Goal: Task Accomplishment & Management: Manage account settings

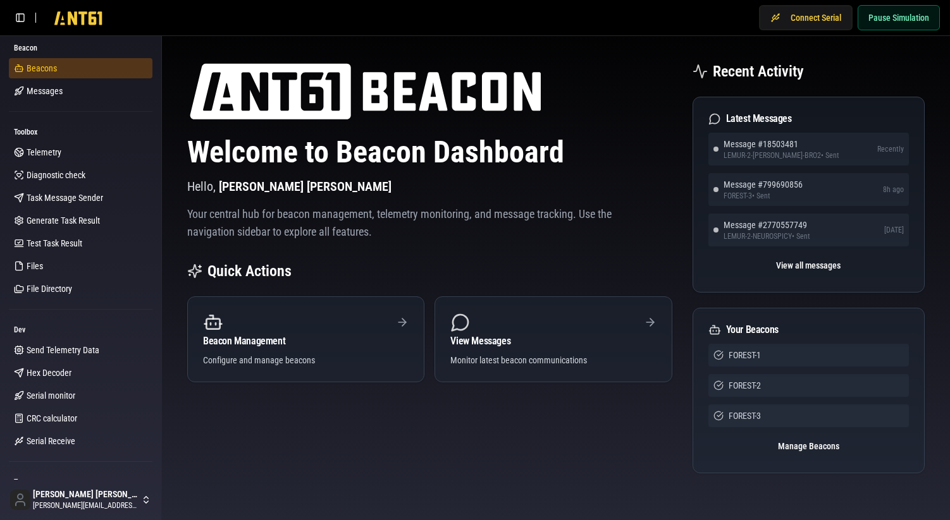
click at [40, 65] on span "Beacons" at bounding box center [42, 68] width 30 height 13
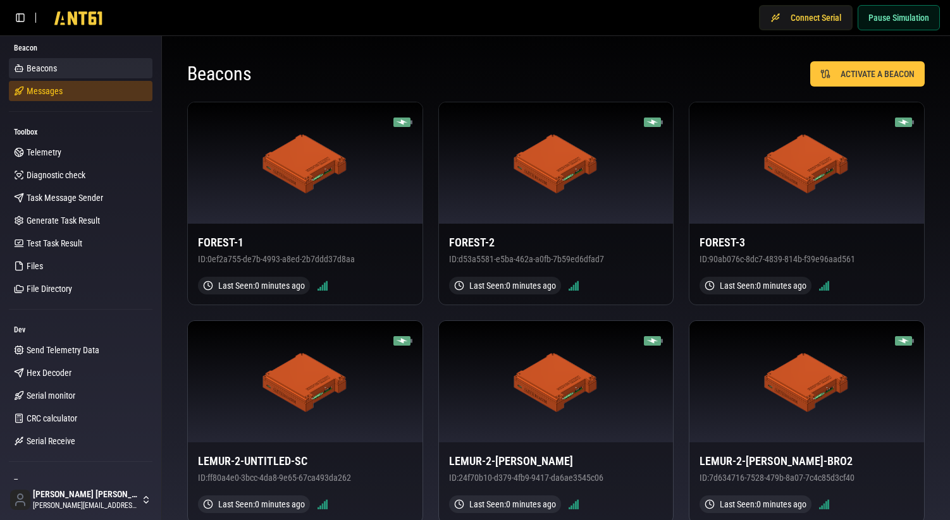
click at [98, 85] on link "Messages" at bounding box center [81, 91] width 144 height 20
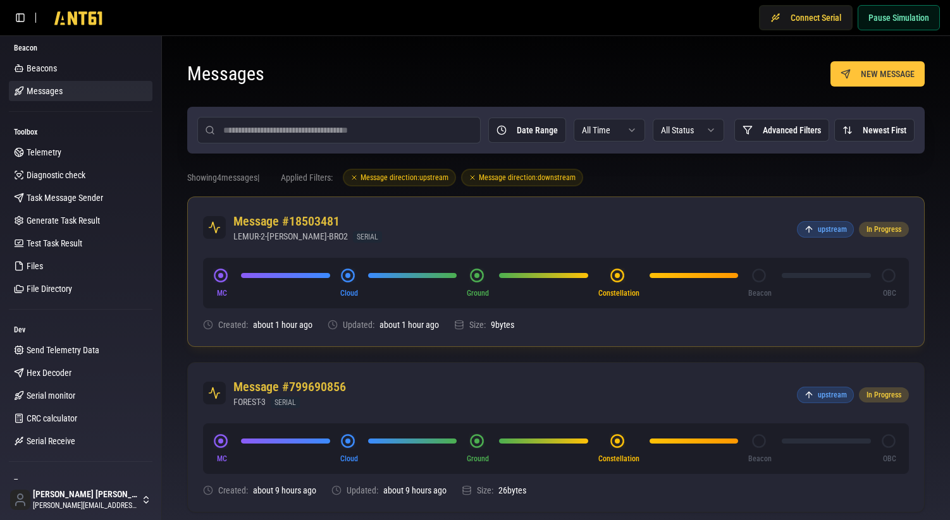
click at [519, 236] on div "Message #18503481 LEMUR-2-KREMPEL-BRO2 SERIAL upstream In Progress" at bounding box center [556, 227] width 736 height 61
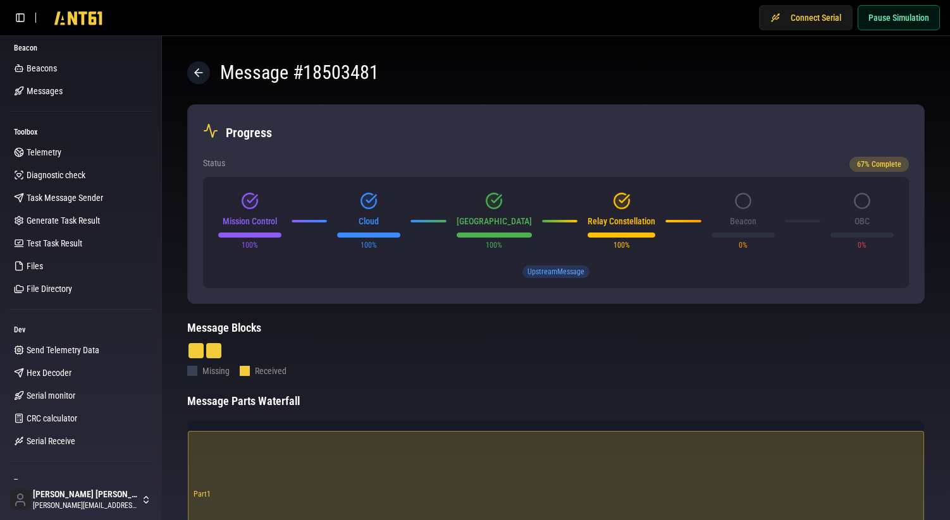
click at [620, 200] on icon at bounding box center [622, 201] width 18 height 18
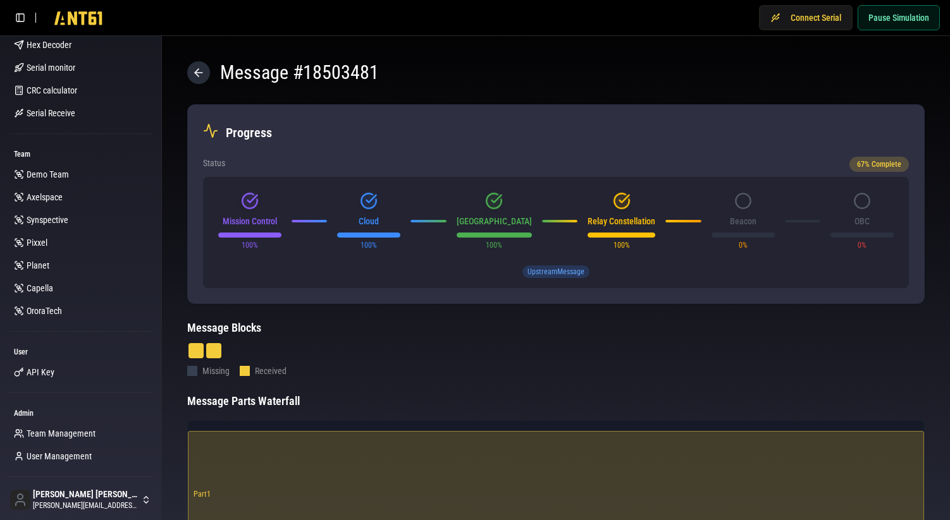
click at [192, 74] on icon at bounding box center [198, 72] width 13 height 13
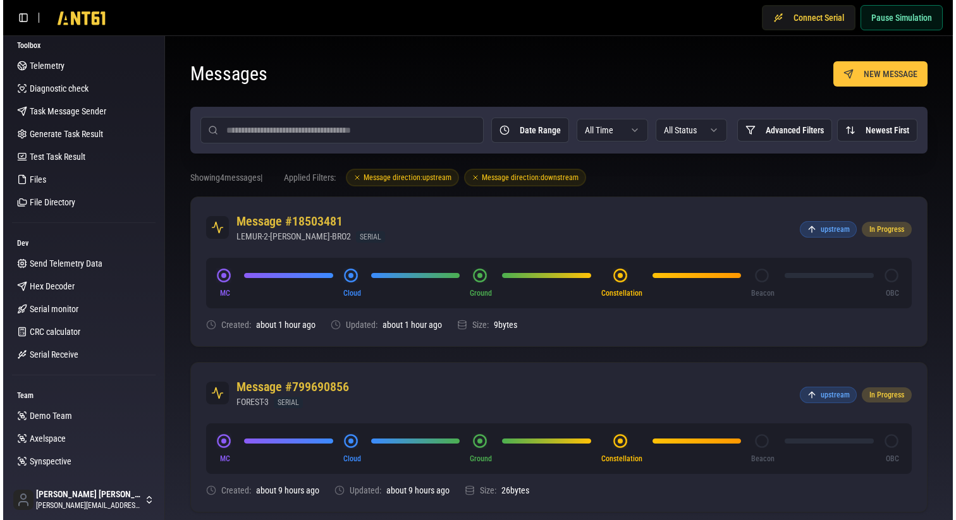
scroll to position [81, 0]
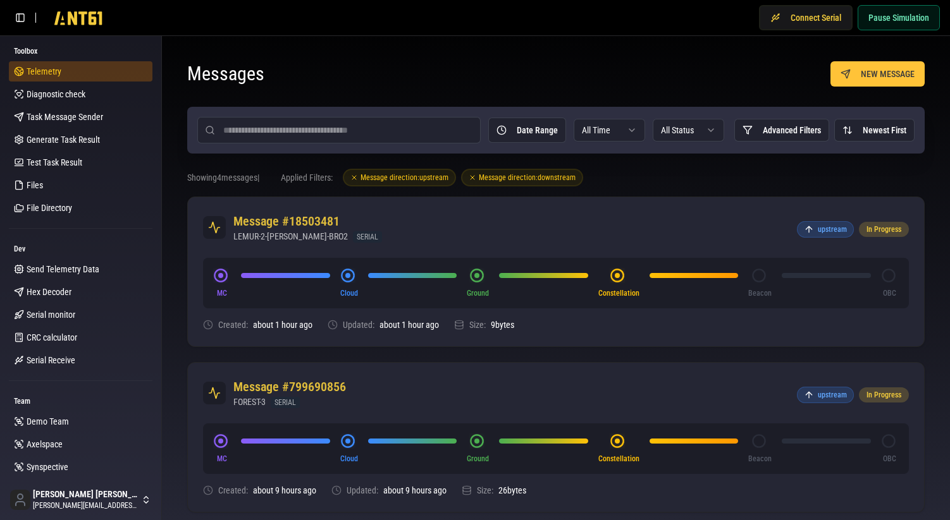
click at [66, 76] on link "Telemetry" at bounding box center [81, 71] width 144 height 20
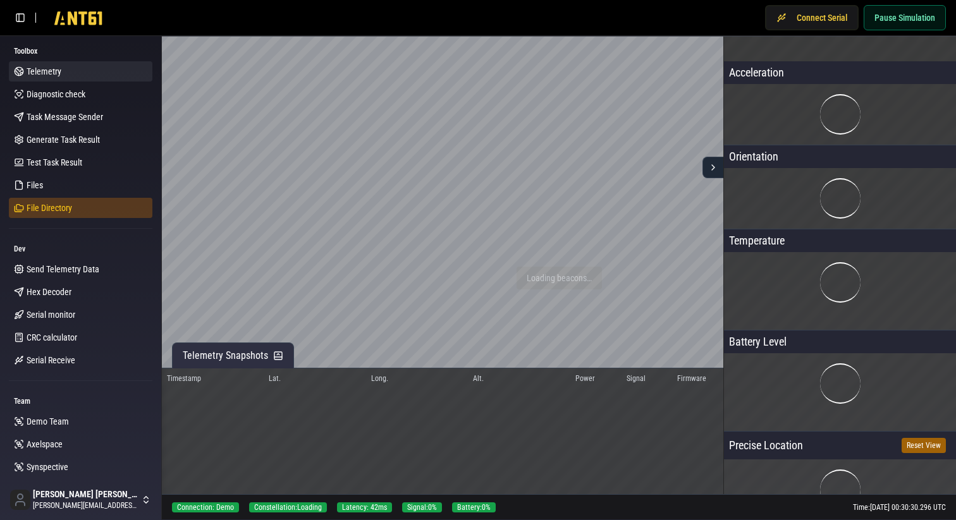
click at [71, 208] on link "File Directory" at bounding box center [81, 208] width 144 height 20
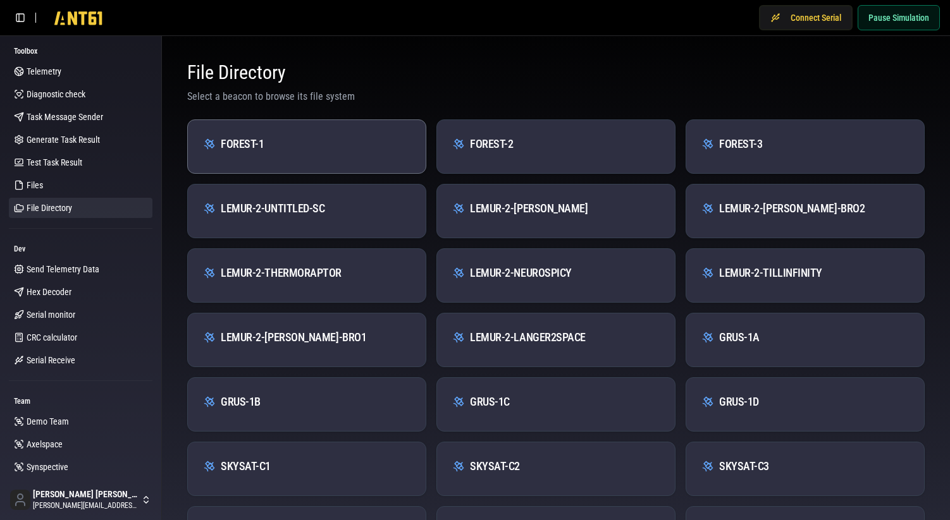
click at [345, 156] on div "FOREST-1" at bounding box center [307, 139] width 238 height 38
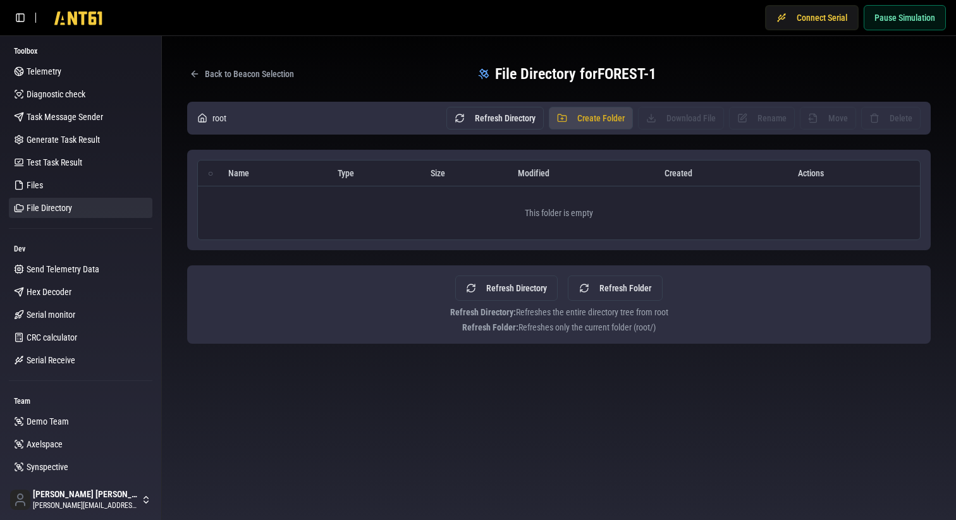
click at [598, 124] on button "Create Folder" at bounding box center [591, 118] width 84 height 23
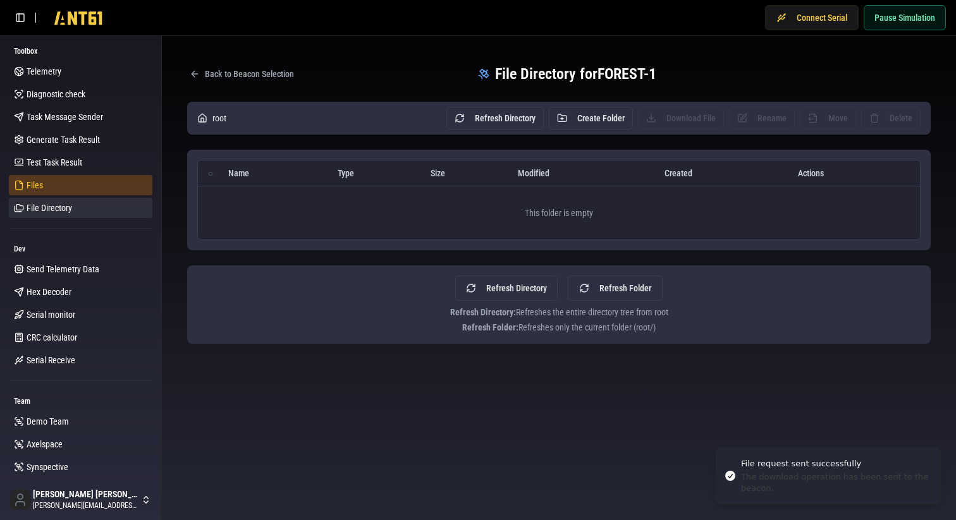
click at [37, 180] on link "Files" at bounding box center [81, 185] width 144 height 20
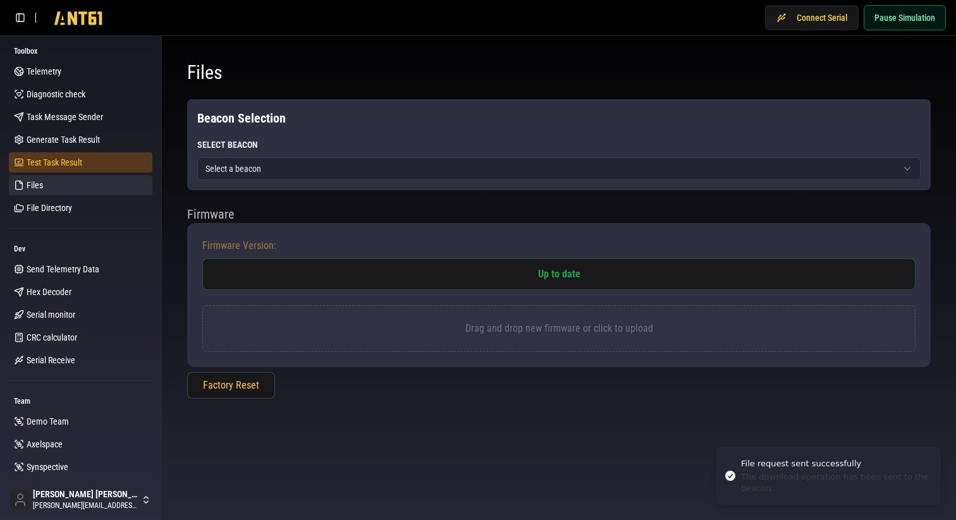
click at [63, 162] on span "Test Task Result" at bounding box center [55, 162] width 56 height 13
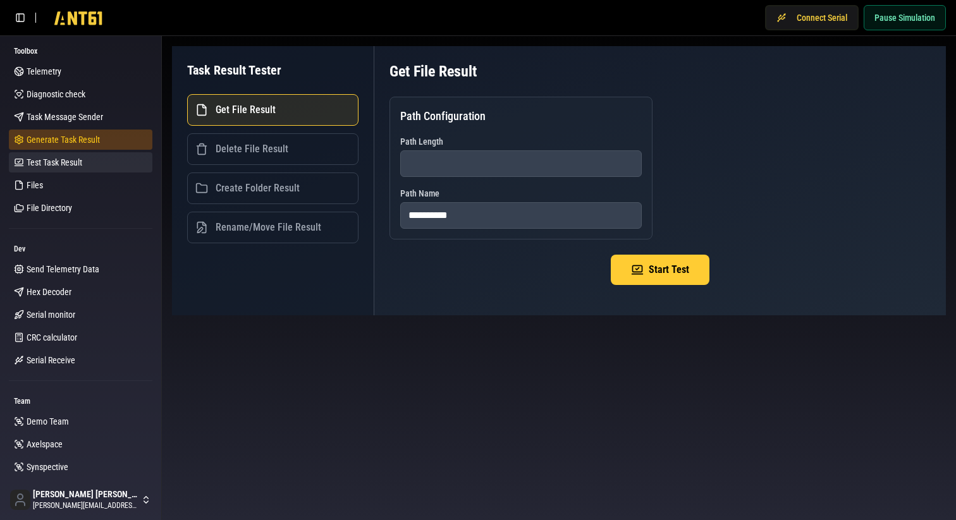
click at [86, 137] on span "Generate Task Result" at bounding box center [63, 139] width 73 height 13
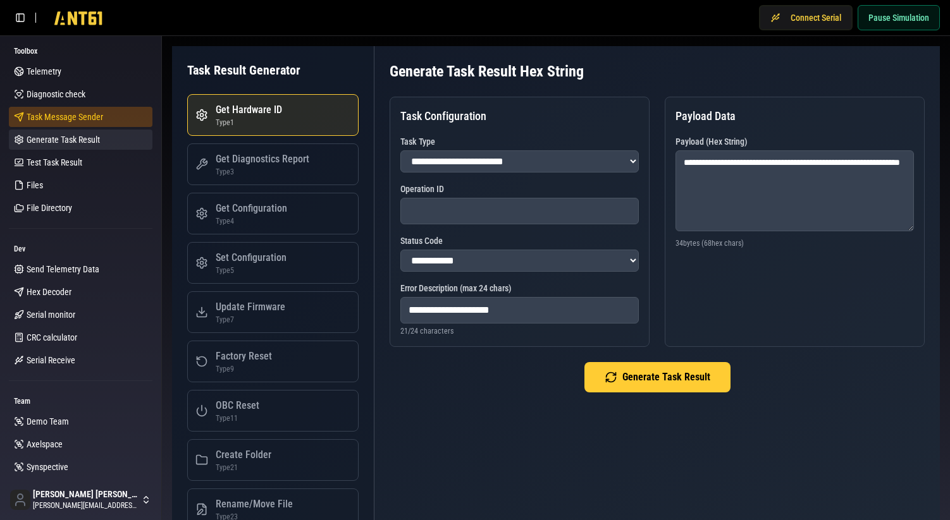
click at [88, 121] on span "Task Message Sender" at bounding box center [65, 117] width 77 height 13
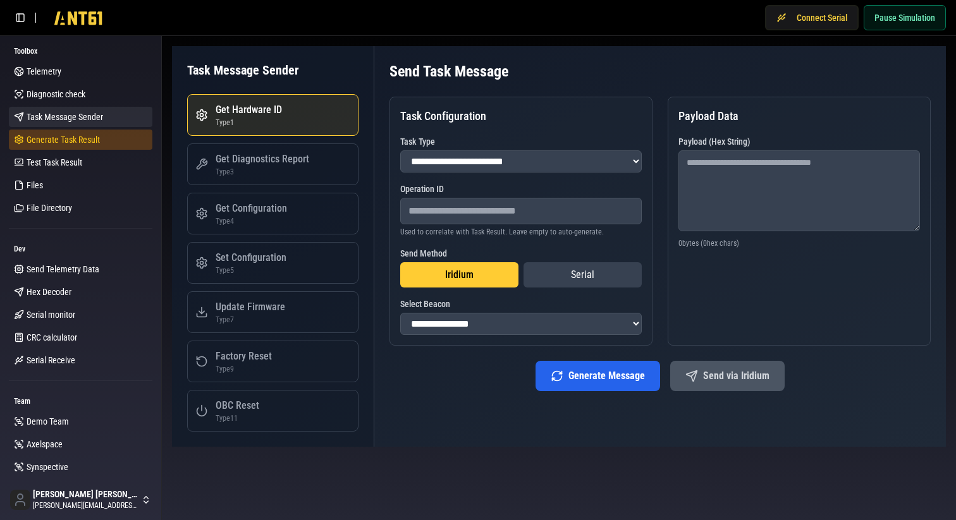
click at [71, 137] on span "Generate Task Result" at bounding box center [63, 139] width 73 height 13
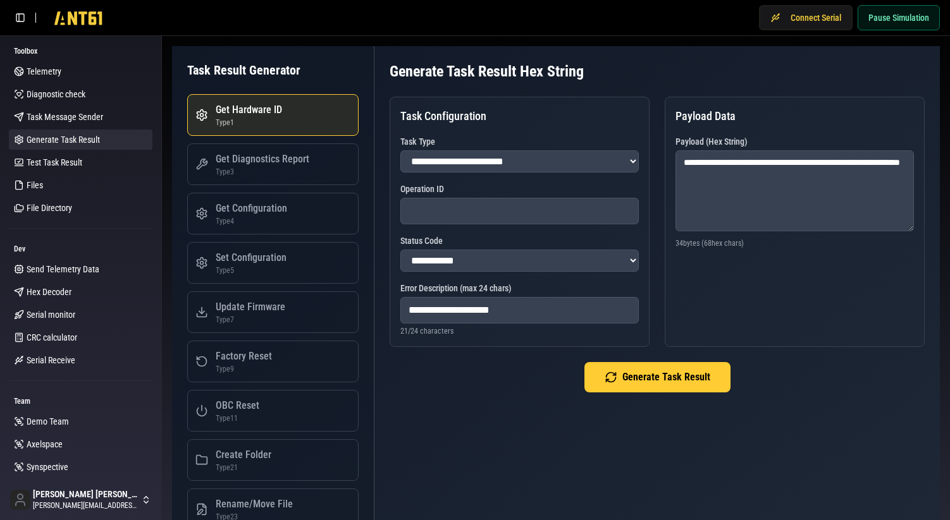
click at [79, 129] on ul "Telemetry Diagnostic check Task Message Sender Generate Task Result Test Task R…" at bounding box center [81, 139] width 144 height 157
click at [79, 120] on span "Task Message Sender" at bounding box center [65, 117] width 77 height 13
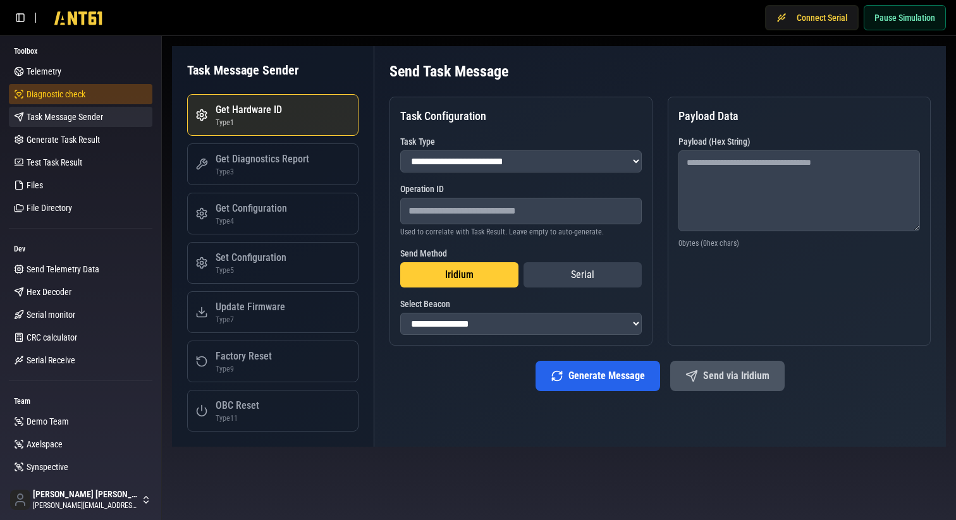
click at [75, 95] on span "Diagnostic check" at bounding box center [56, 94] width 59 height 13
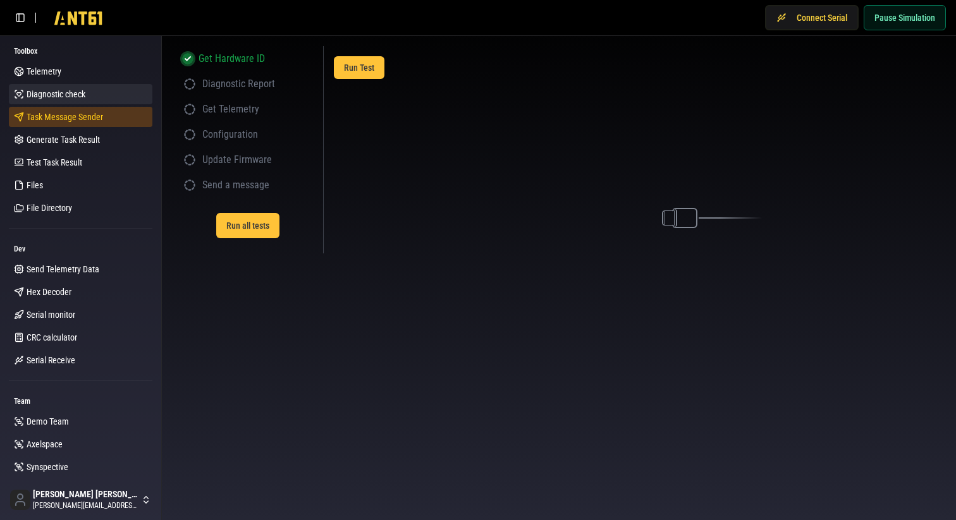
click at [71, 111] on span "Task Message Sender" at bounding box center [65, 117] width 77 height 13
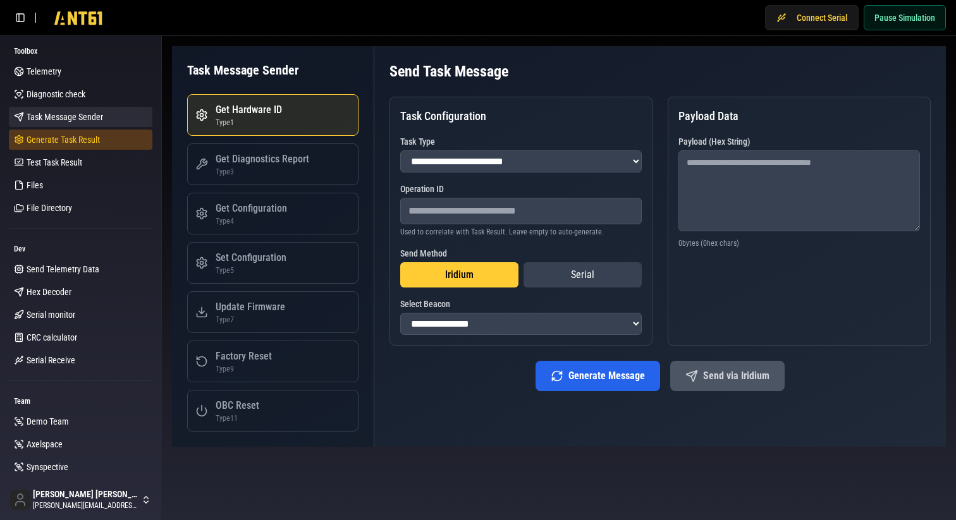
click at [69, 137] on span "Generate Task Result" at bounding box center [63, 139] width 73 height 13
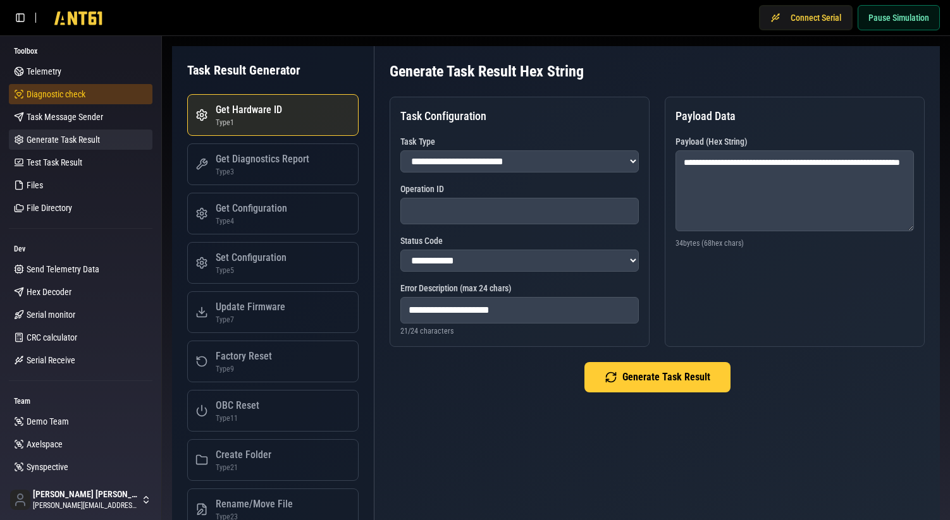
click at [73, 101] on link "Diagnostic check" at bounding box center [81, 94] width 144 height 20
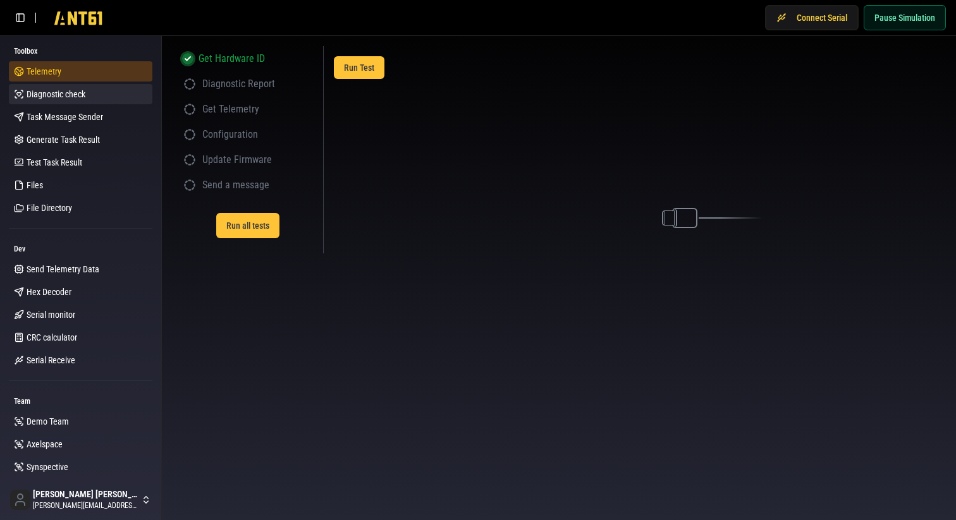
click at [46, 70] on span "Telemetry" at bounding box center [44, 71] width 35 height 13
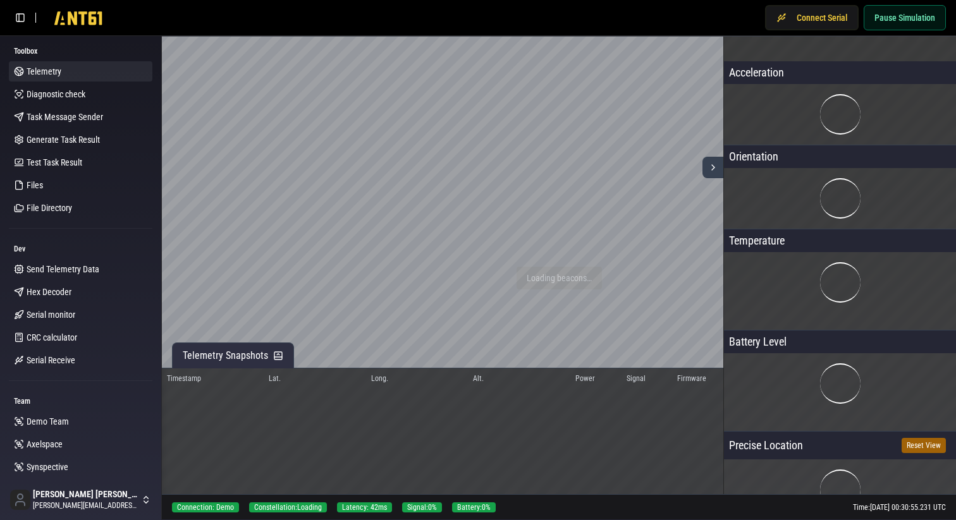
click at [714, 172] on icon at bounding box center [713, 168] width 10 height 10
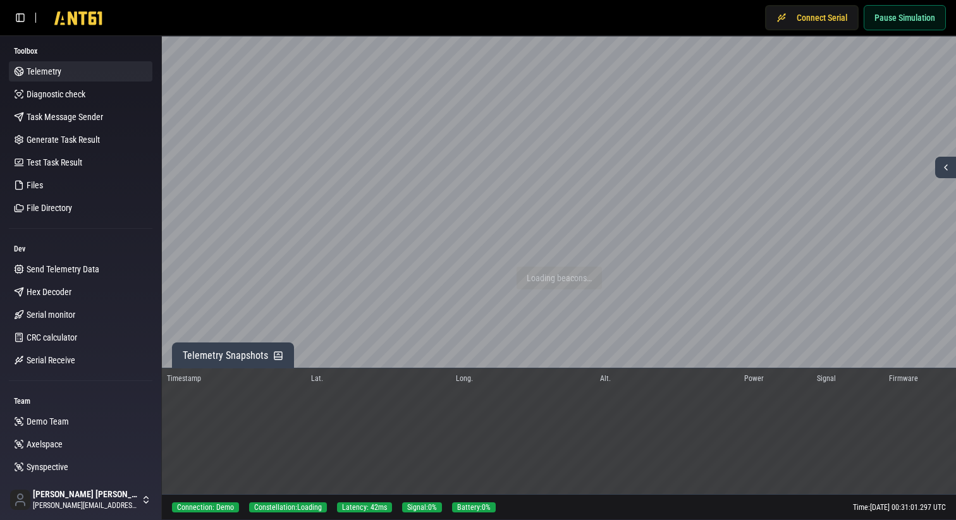
click at [238, 357] on span "Telemetry Snapshots" at bounding box center [225, 355] width 85 height 15
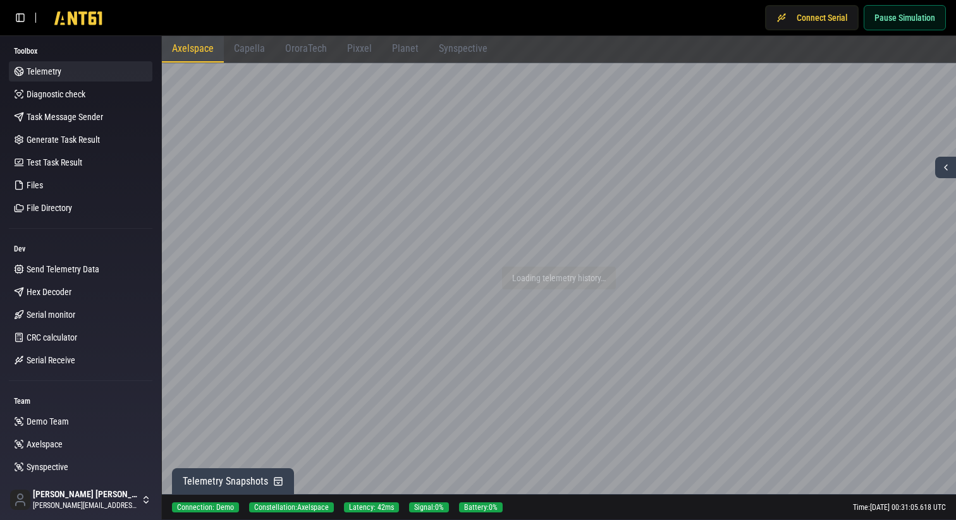
click at [231, 488] on span "Telemetry Snapshots" at bounding box center [225, 481] width 85 height 15
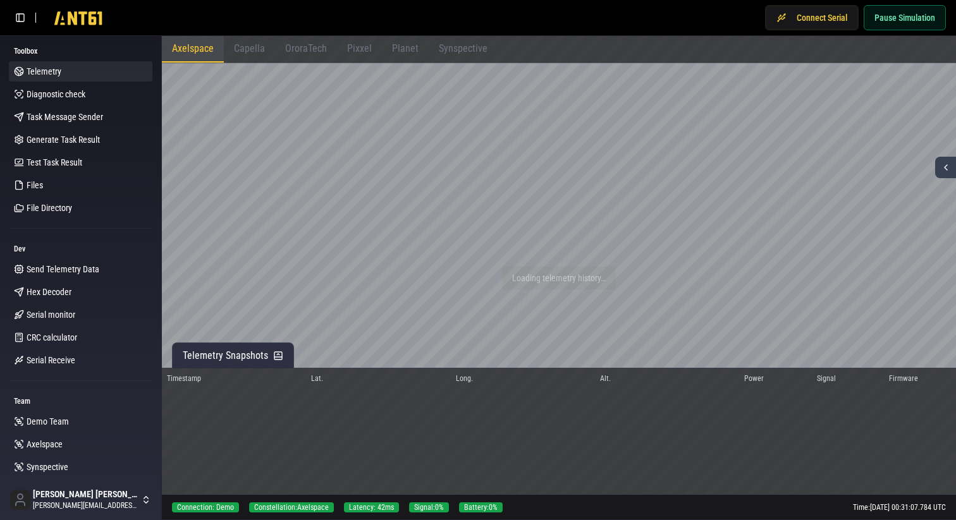
click at [944, 170] on icon at bounding box center [946, 168] width 10 height 10
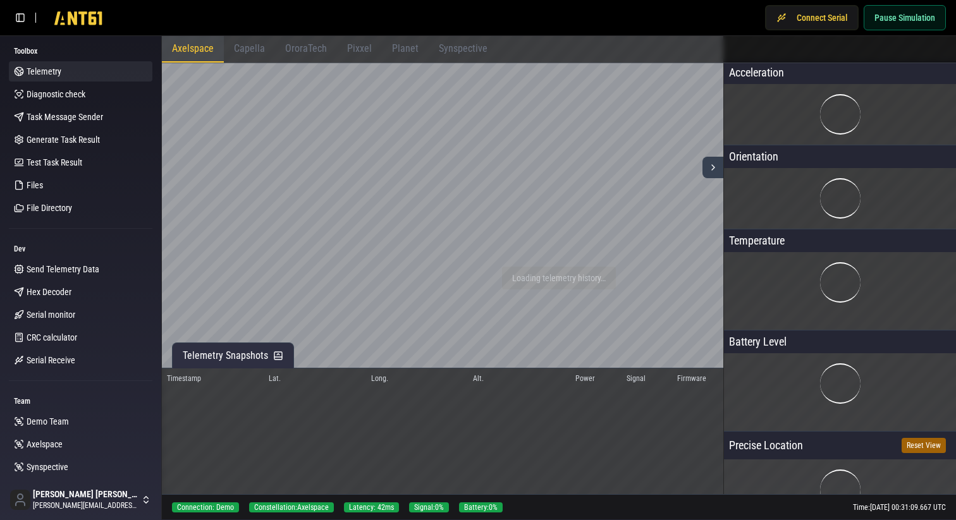
click at [714, 165] on icon at bounding box center [713, 168] width 10 height 10
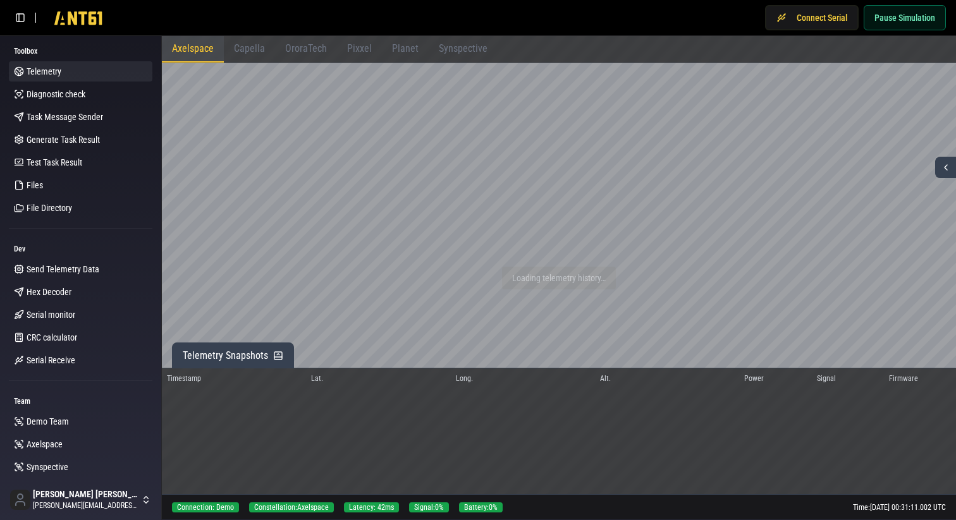
click at [259, 350] on span "Telemetry Snapshots" at bounding box center [225, 355] width 85 height 15
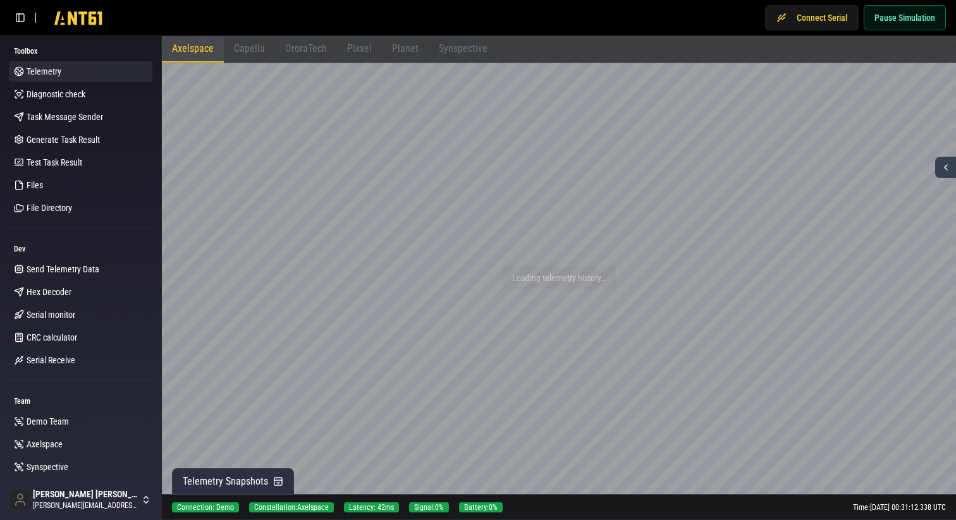
click at [945, 169] on icon at bounding box center [946, 168] width 10 height 10
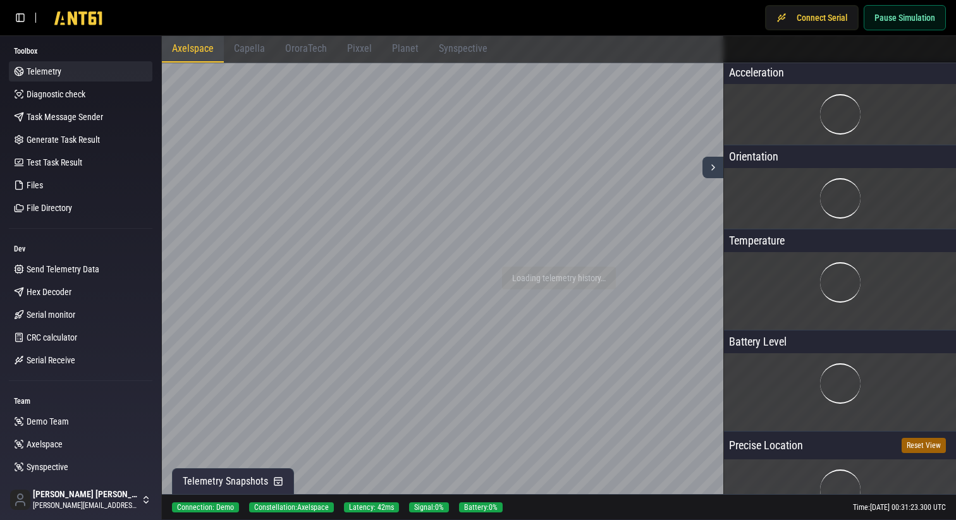
drag, startPoint x: 835, startPoint y: 194, endPoint x: 826, endPoint y: 194, distance: 8.9
click at [826, 194] on div at bounding box center [840, 198] width 40 height 40
click at [711, 167] on icon at bounding box center [713, 168] width 10 height 10
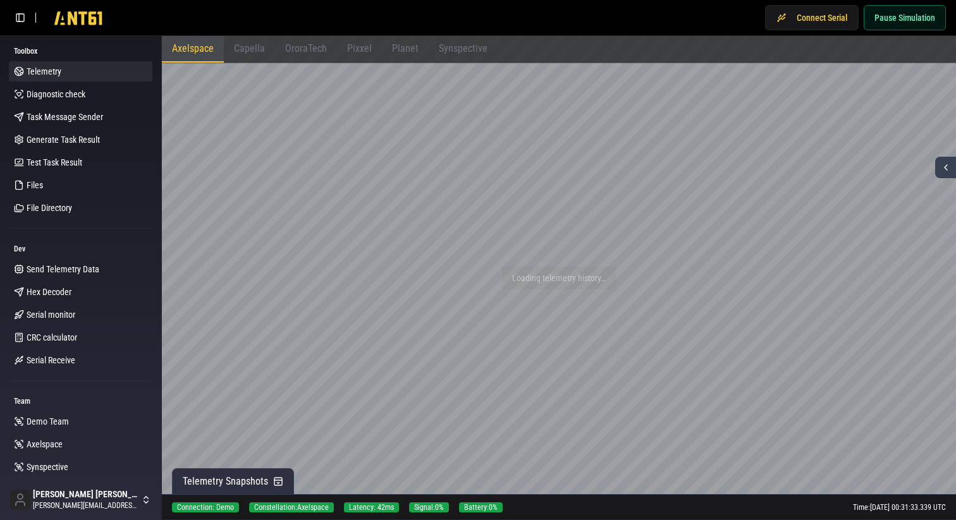
click at [947, 164] on icon at bounding box center [946, 168] width 10 height 10
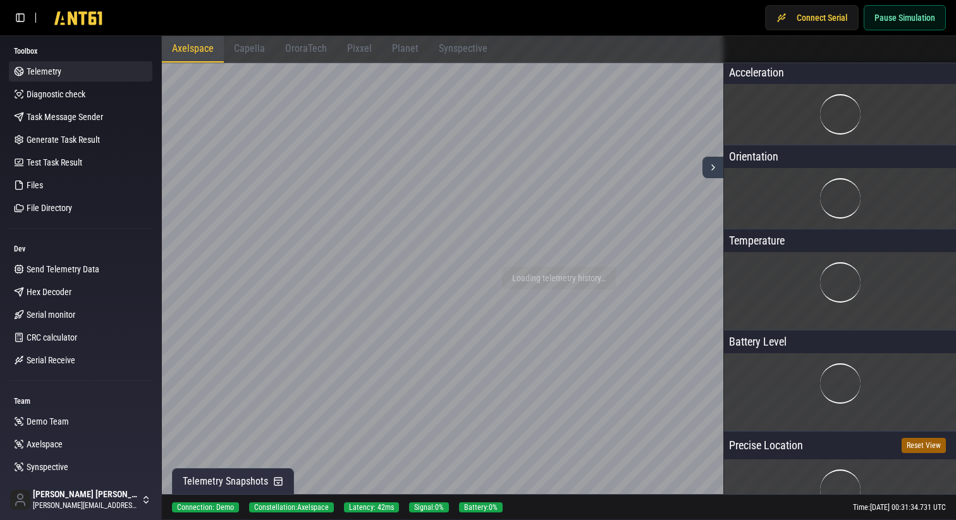
click at [708, 169] on icon at bounding box center [713, 168] width 10 height 10
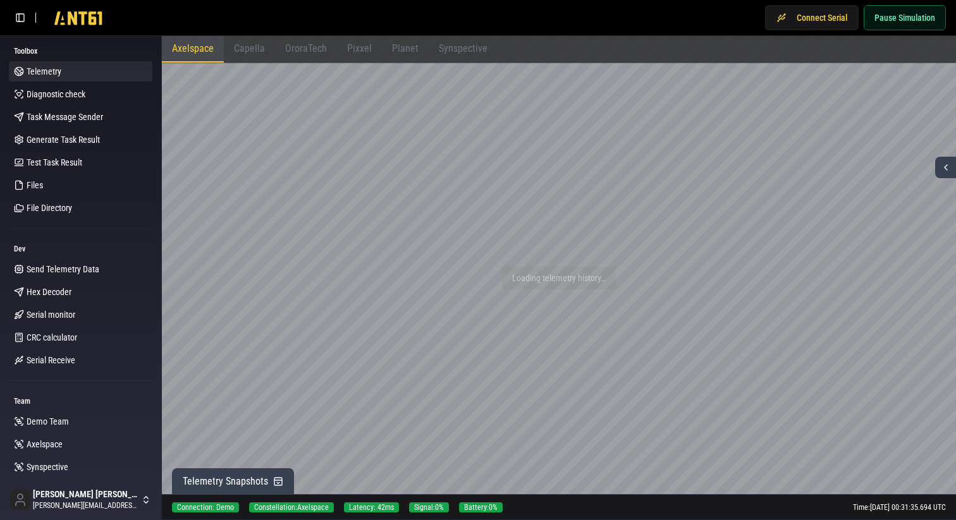
click at [213, 471] on button "Telemetry Snapshots" at bounding box center [233, 482] width 122 height 26
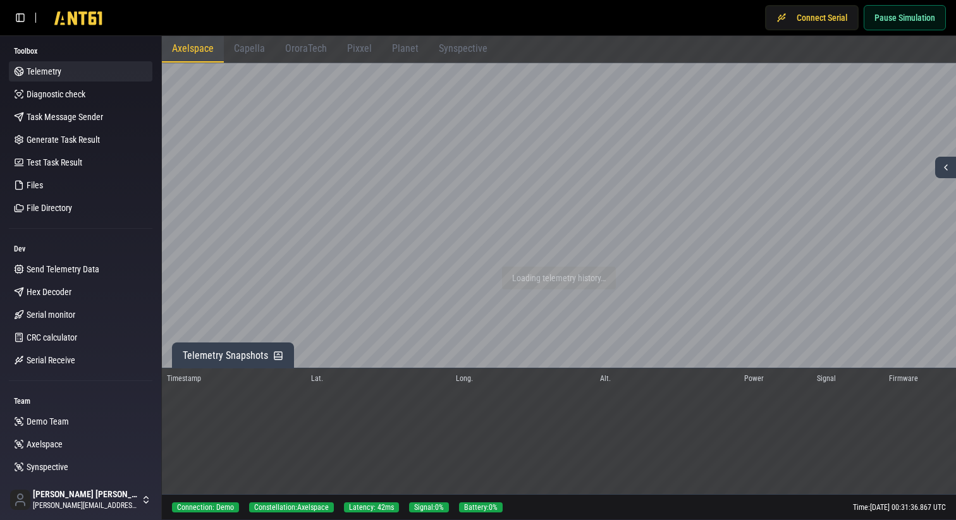
click at [267, 352] on button "Telemetry Snapshots" at bounding box center [233, 356] width 122 height 26
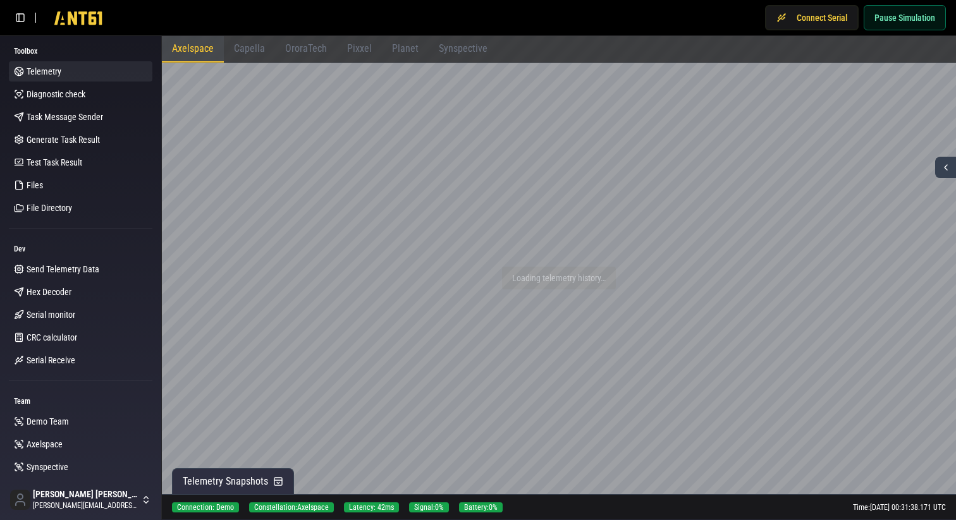
click at [245, 52] on span "Capella" at bounding box center [249, 48] width 31 height 12
click at [209, 52] on span "Axelspace" at bounding box center [193, 48] width 42 height 12
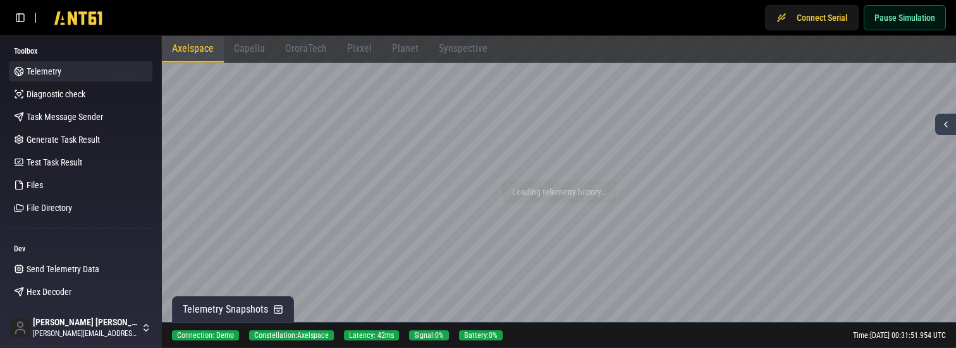
click at [244, 47] on span "Capella" at bounding box center [249, 48] width 31 height 12
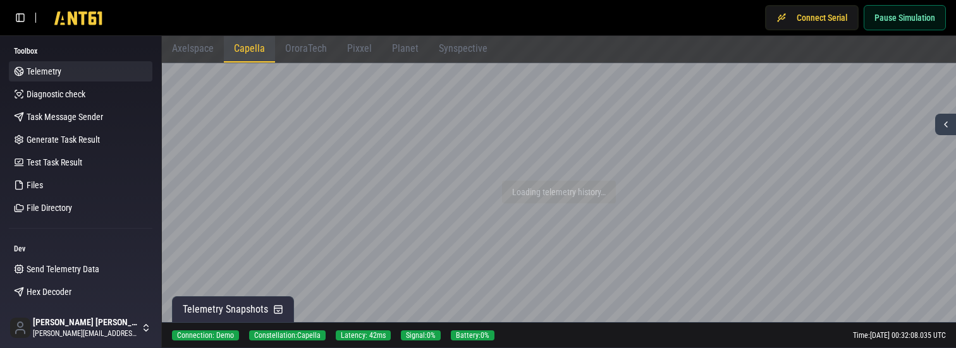
click at [199, 52] on span "Axelspace" at bounding box center [193, 48] width 42 height 12
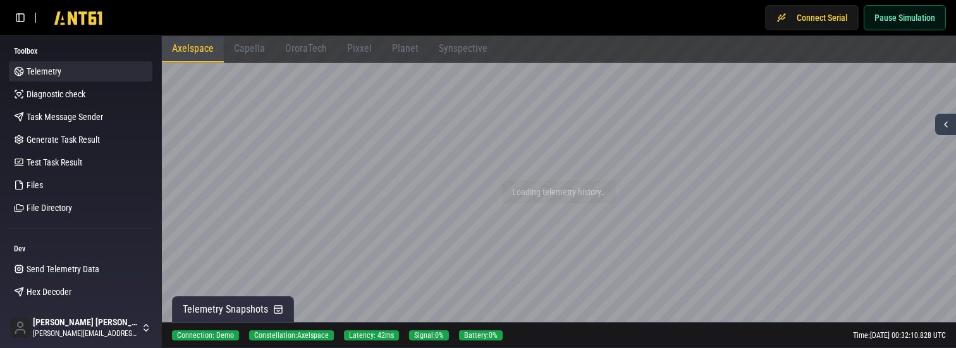
click at [248, 52] on span "Capella" at bounding box center [249, 48] width 31 height 12
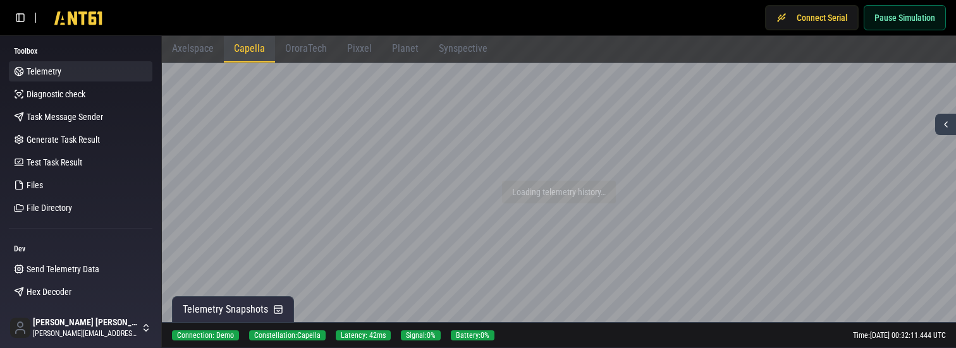
click at [192, 53] on span "Axelspace" at bounding box center [193, 48] width 42 height 12
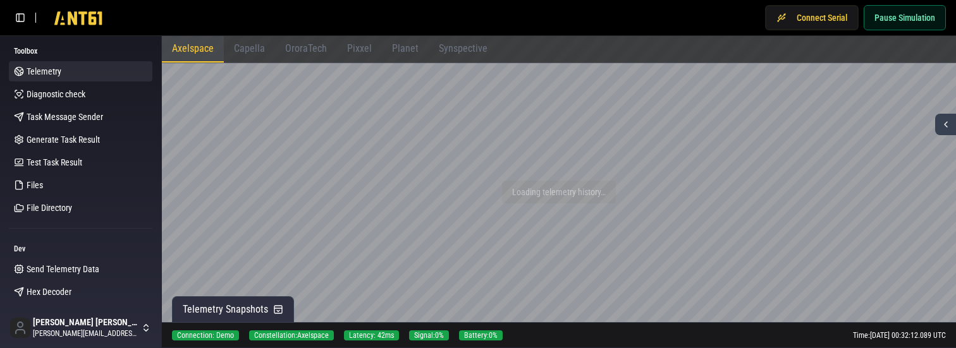
click at [247, 53] on span "Capella" at bounding box center [249, 48] width 31 height 12
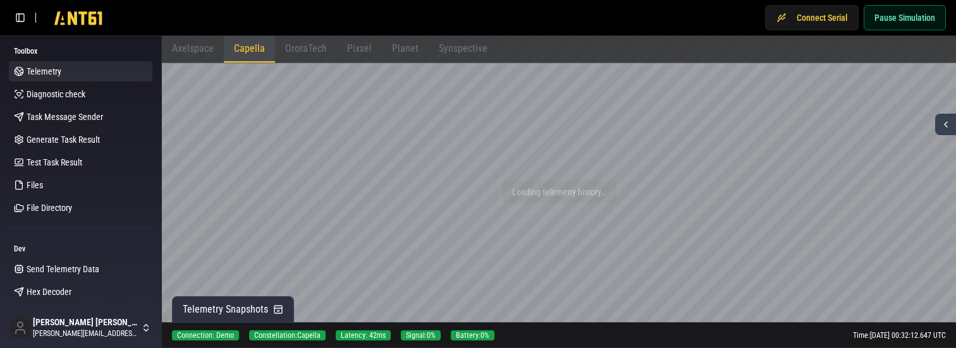
click at [299, 52] on span "OroraTech" at bounding box center [306, 48] width 42 height 12
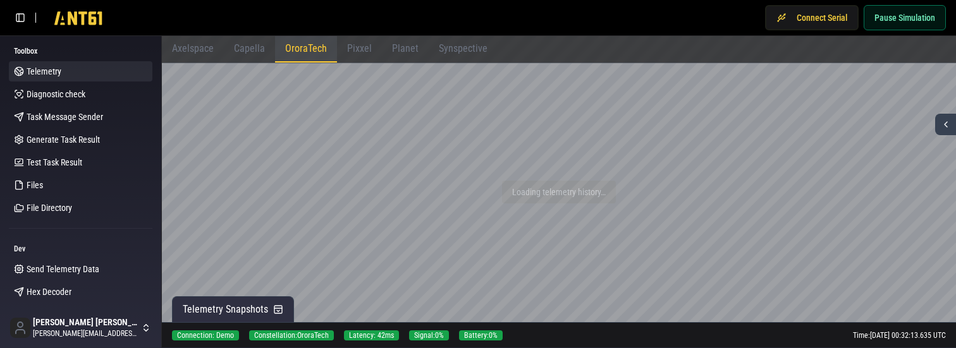
click at [361, 47] on span "Pixxel" at bounding box center [359, 48] width 25 height 12
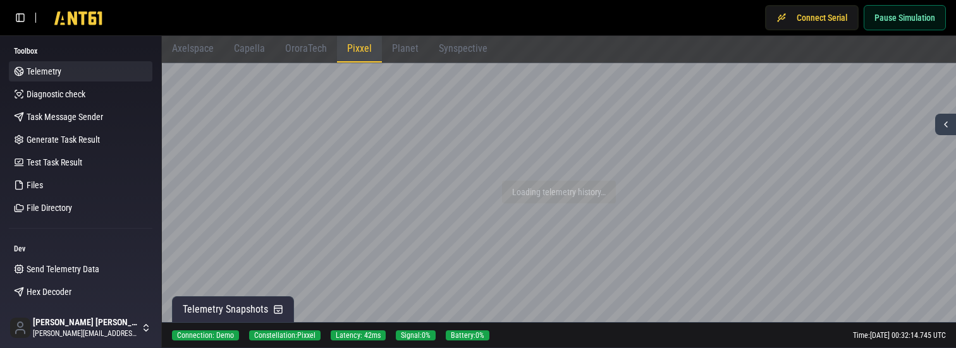
click at [403, 47] on span "Planet" at bounding box center [405, 48] width 27 height 12
click at [452, 47] on span "Synspective" at bounding box center [463, 48] width 49 height 12
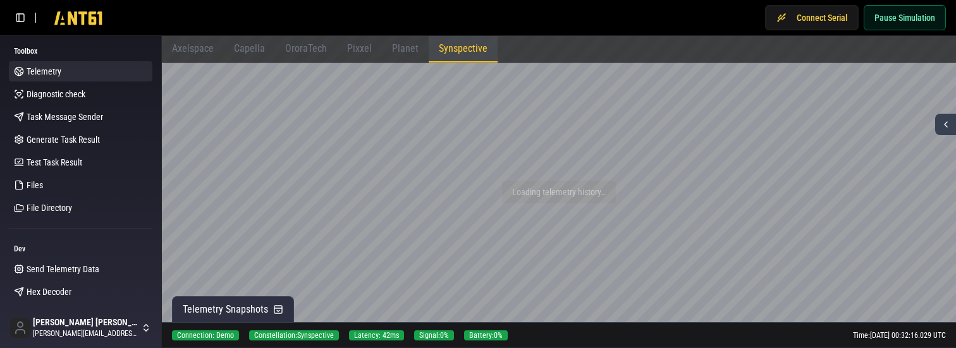
click at [942, 126] on icon at bounding box center [946, 125] width 10 height 10
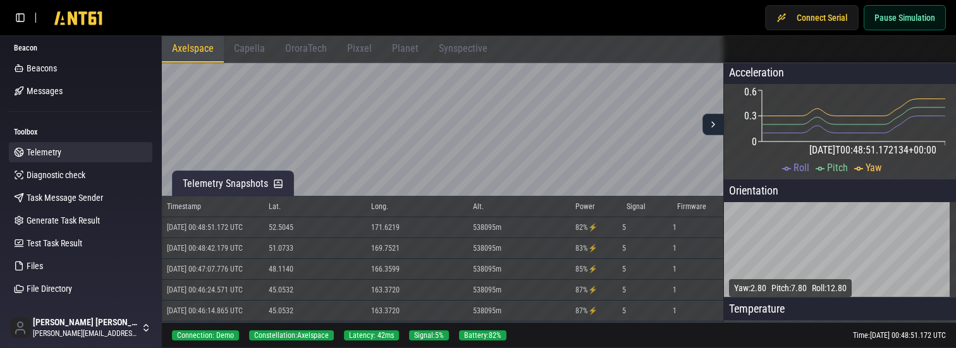
click at [252, 48] on span "Capella" at bounding box center [249, 48] width 31 height 12
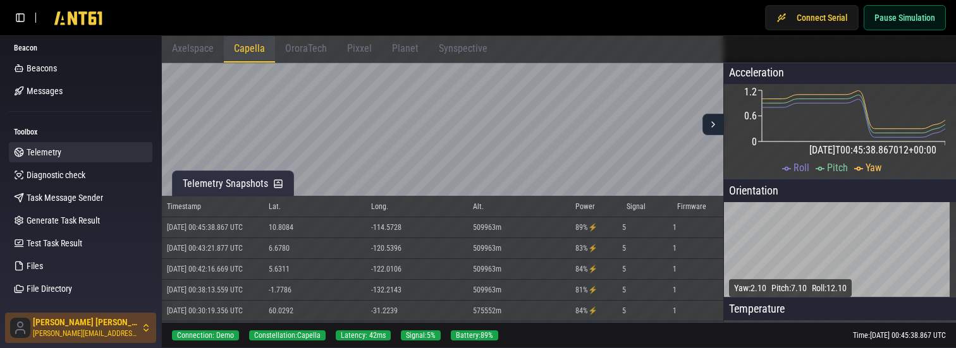
click at [77, 325] on html "Connect Serial Pause Simulation Beacon Beacons Messages Toolbox Telemetry Diagn…" at bounding box center [478, 174] width 956 height 348
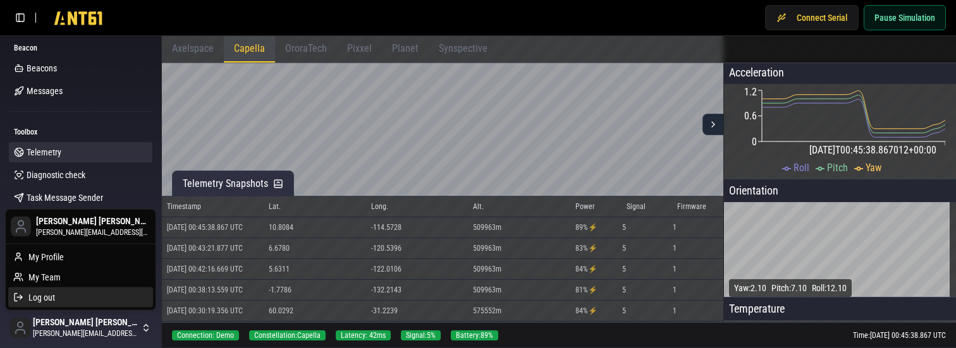
click at [70, 291] on div "Log out" at bounding box center [80, 297] width 145 height 20
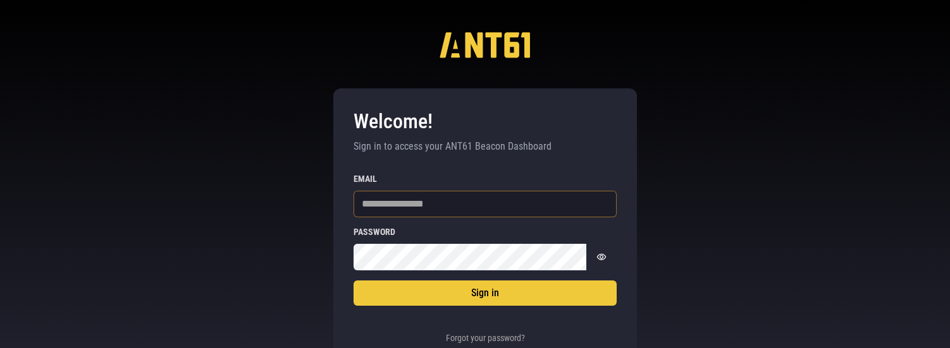
click at [431, 203] on input "Email" at bounding box center [484, 204] width 263 height 27
type input "*"
type input "**********"
click at [353, 281] on button "Sign in" at bounding box center [484, 293] width 263 height 25
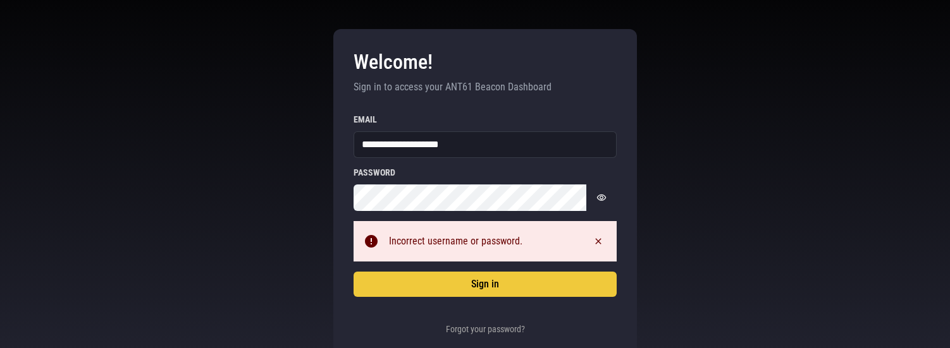
scroll to position [68, 0]
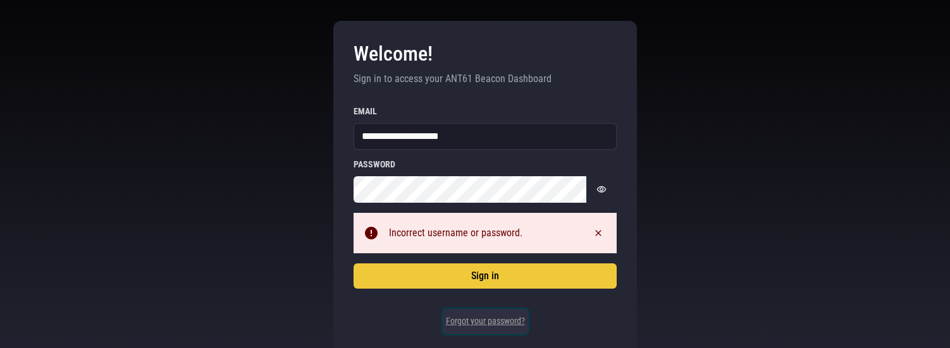
click at [465, 321] on button "Forgot your password?" at bounding box center [485, 321] width 85 height 25
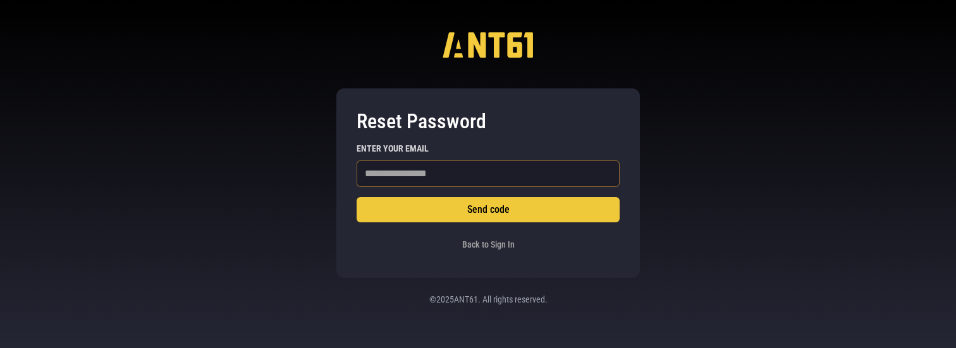
click at [421, 171] on input "Enter your email" at bounding box center [488, 174] width 263 height 27
type input "**********"
click at [357, 197] on button "Send code" at bounding box center [488, 209] width 263 height 25
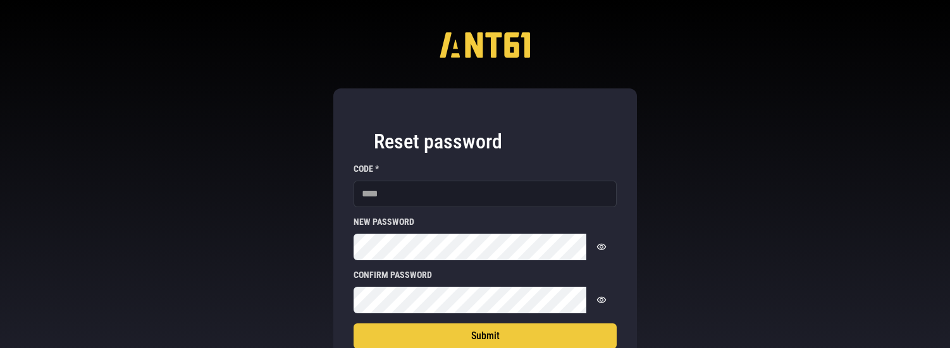
scroll to position [99, 0]
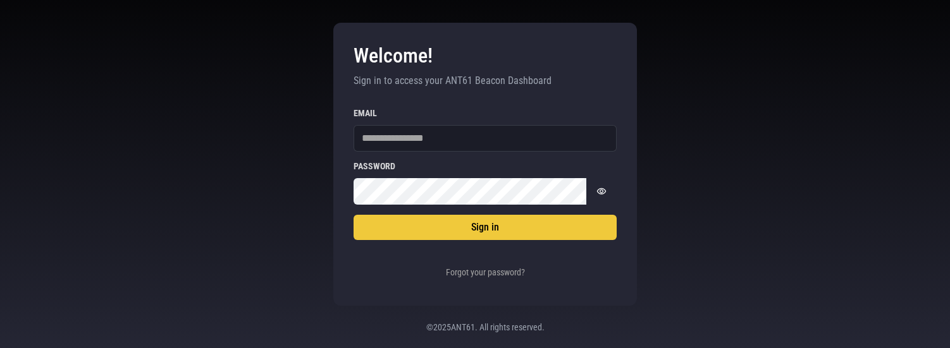
scroll to position [66, 0]
click at [410, 130] on input "Email" at bounding box center [484, 138] width 263 height 27
type input "**********"
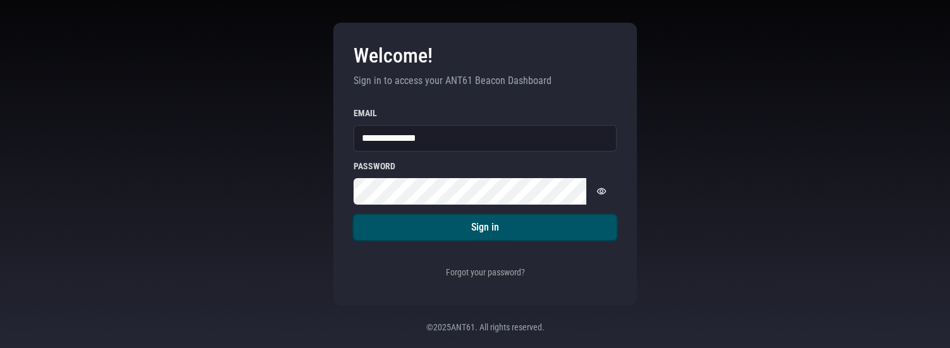
click at [379, 233] on button "Sign in" at bounding box center [484, 227] width 263 height 25
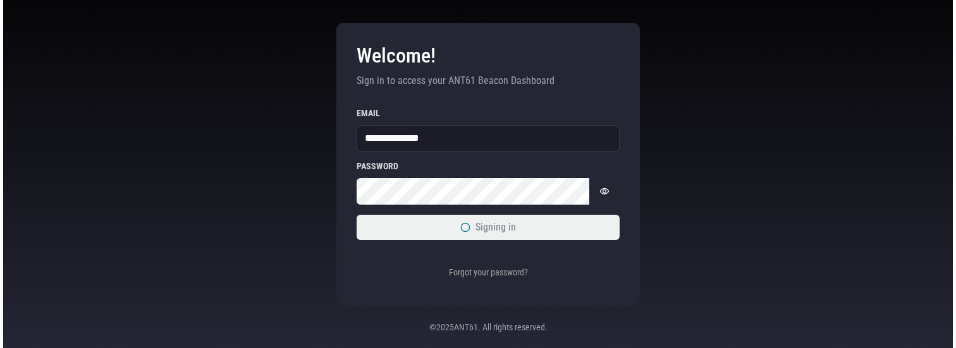
scroll to position [0, 0]
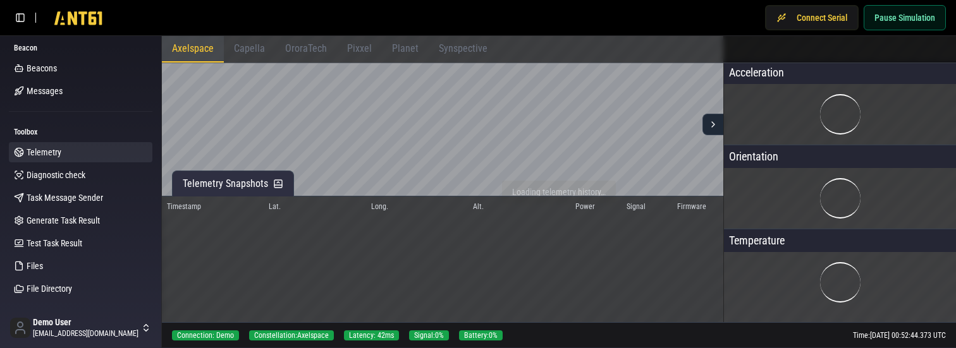
click at [262, 48] on span "Capella" at bounding box center [249, 48] width 31 height 12
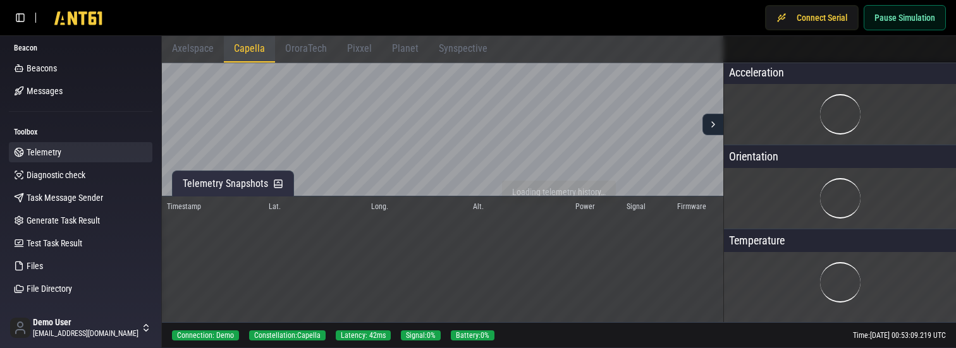
click at [304, 49] on span "OroraTech" at bounding box center [306, 48] width 42 height 12
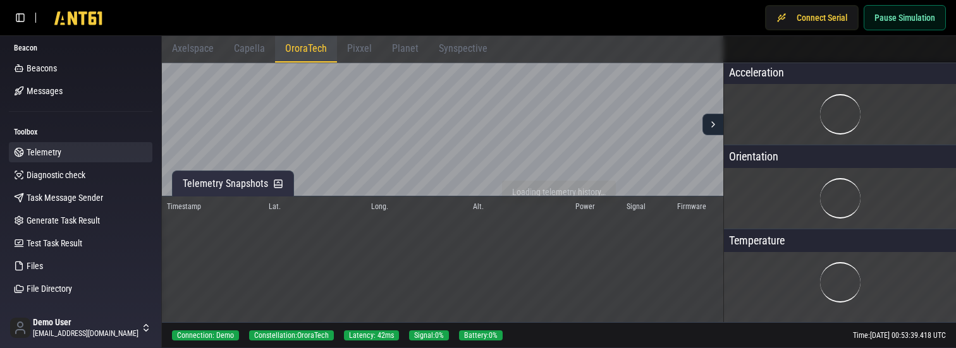
click at [257, 46] on span "Capella" at bounding box center [249, 48] width 31 height 12
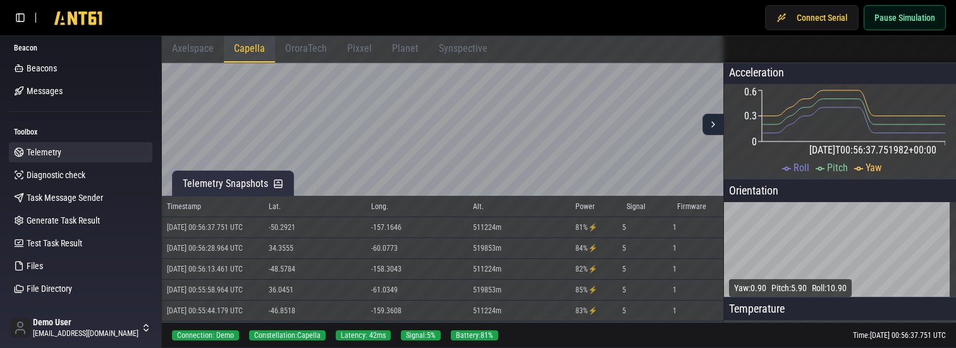
click at [297, 47] on span "OroraTech" at bounding box center [306, 48] width 42 height 12
